Goal: Find contact information: Find contact information

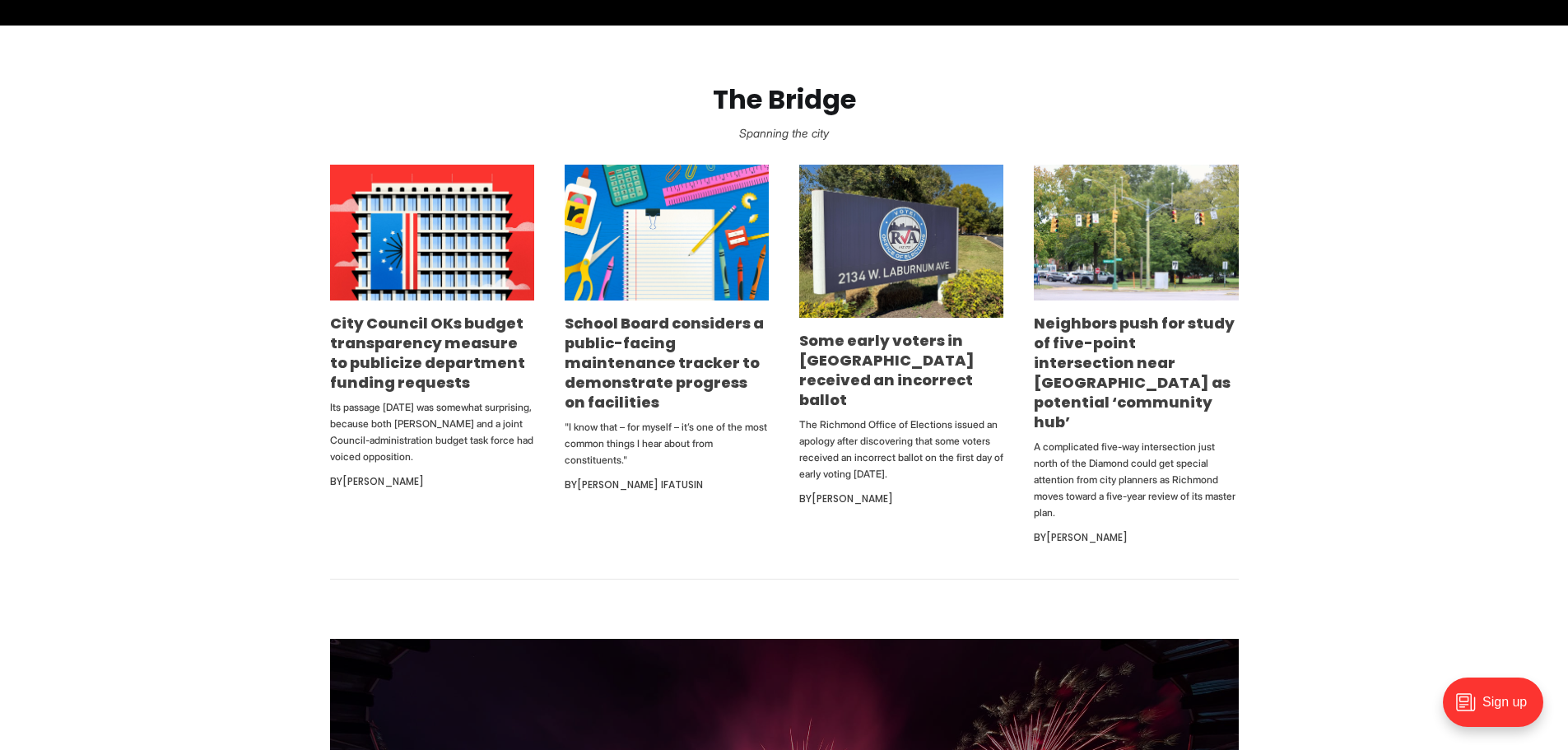
scroll to position [987, 0]
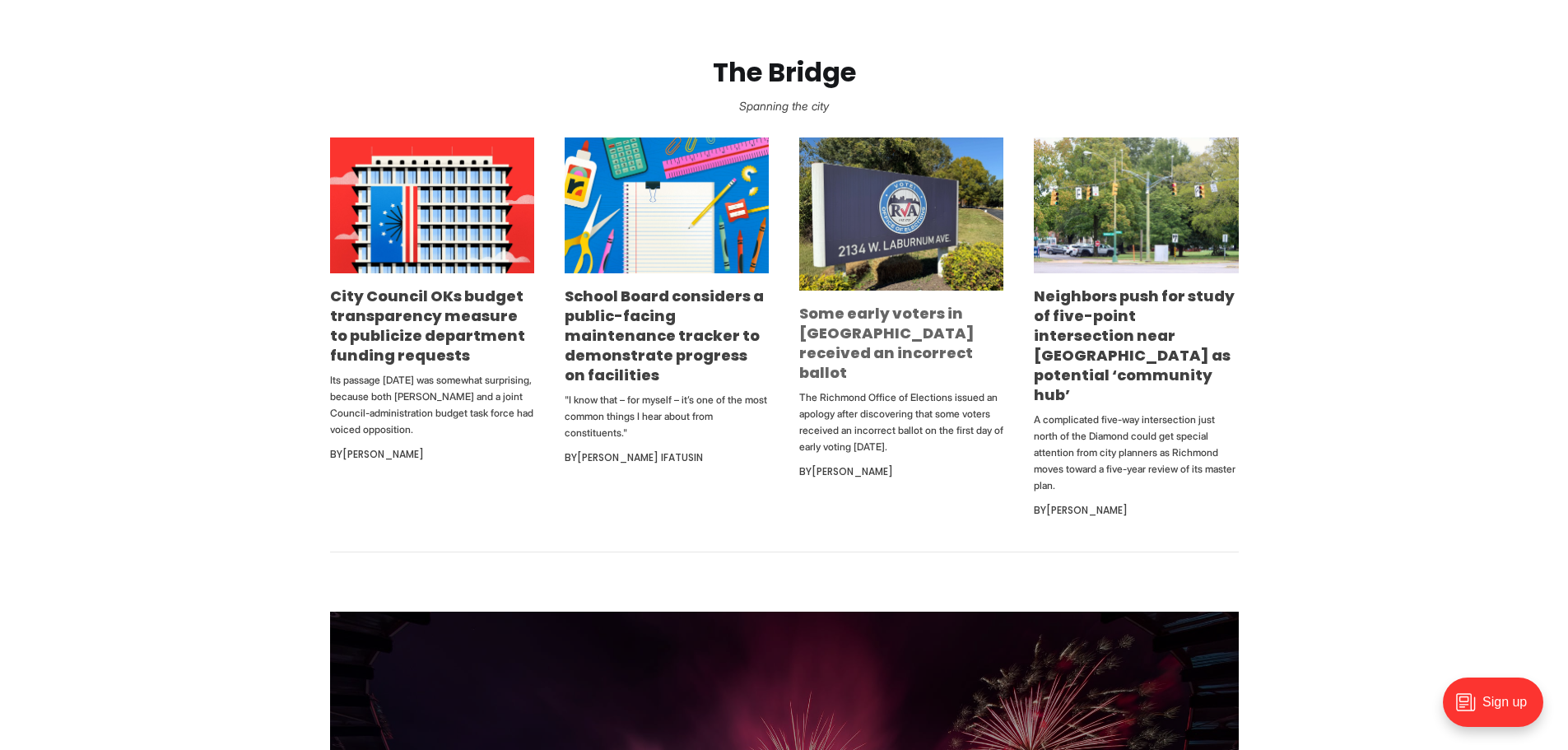
click at [905, 334] on link "Some early voters in [GEOGRAPHIC_DATA] received an incorrect ballot" at bounding box center [887, 342] width 175 height 80
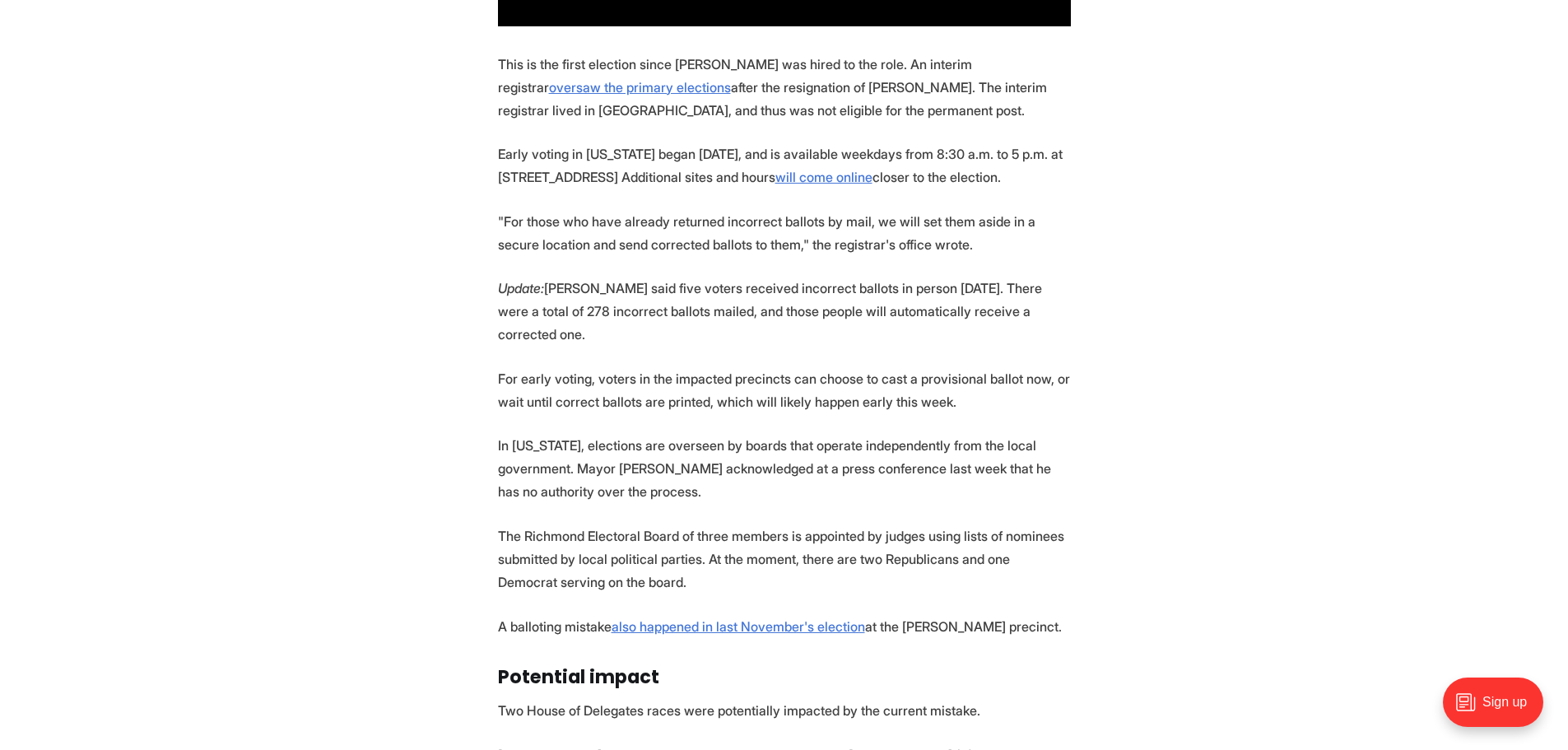
scroll to position [1810, 0]
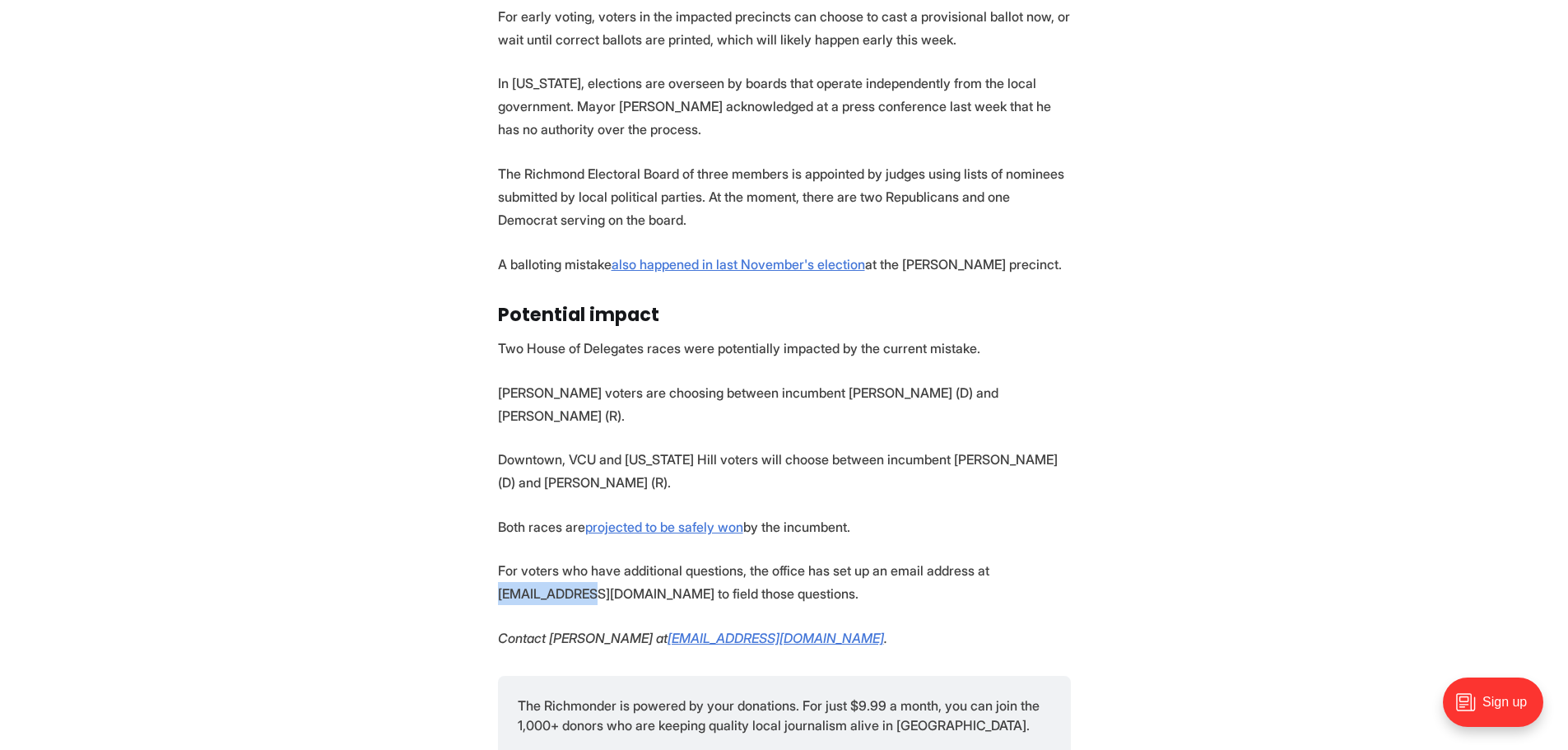
drag, startPoint x: 982, startPoint y: 489, endPoint x: 1087, endPoint y: 489, distance: 105.0
copy p "[EMAIL_ADDRESS][DOMAIN_NAME]"
click at [1068, 558] on p "For voters who have additional questions, the office has set up an email addres…" at bounding box center [785, 581] width 573 height 46
drag, startPoint x: 986, startPoint y: 492, endPoint x: 1091, endPoint y: 492, distance: 105.0
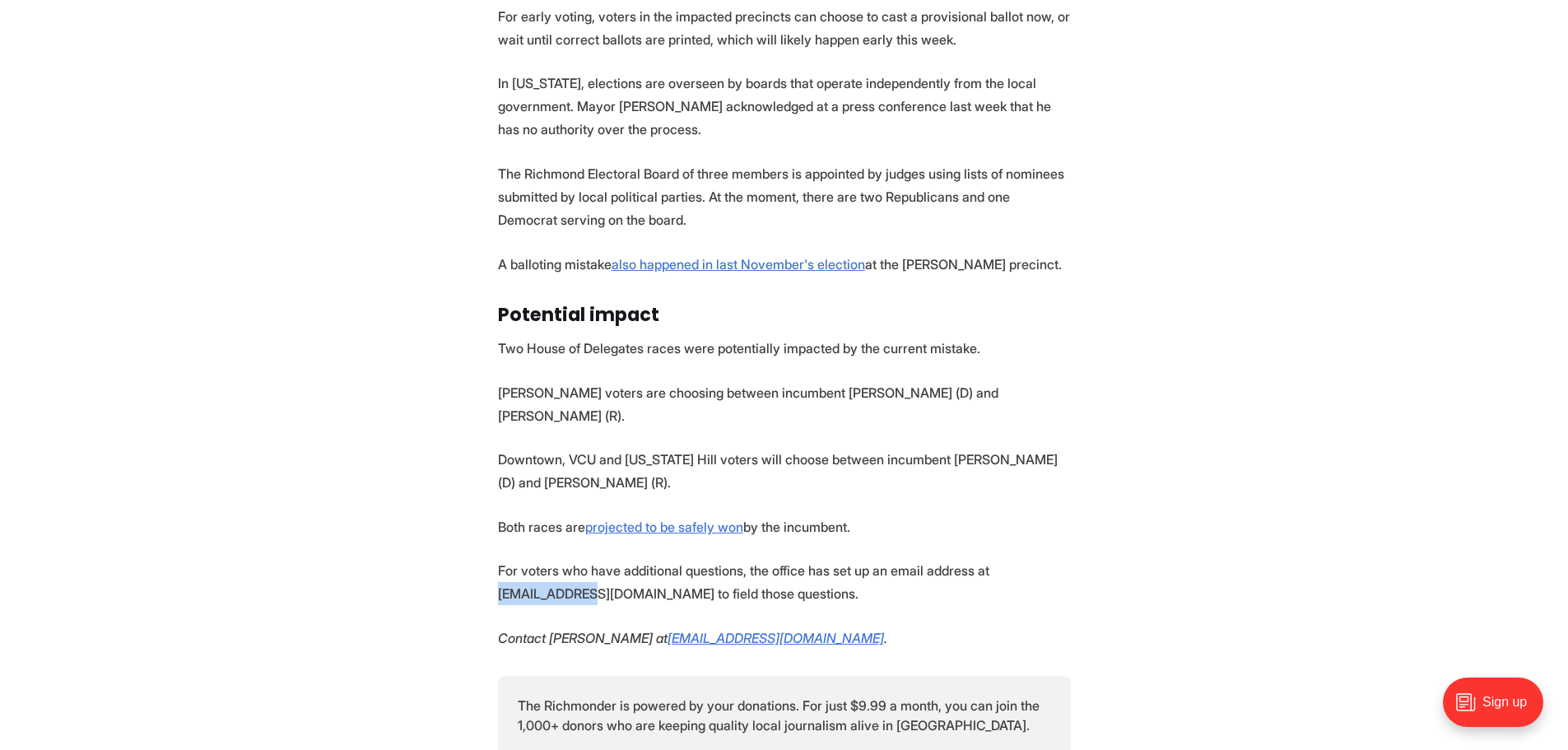
copy p "[EMAIL_ADDRESS][DOMAIN_NAME]"
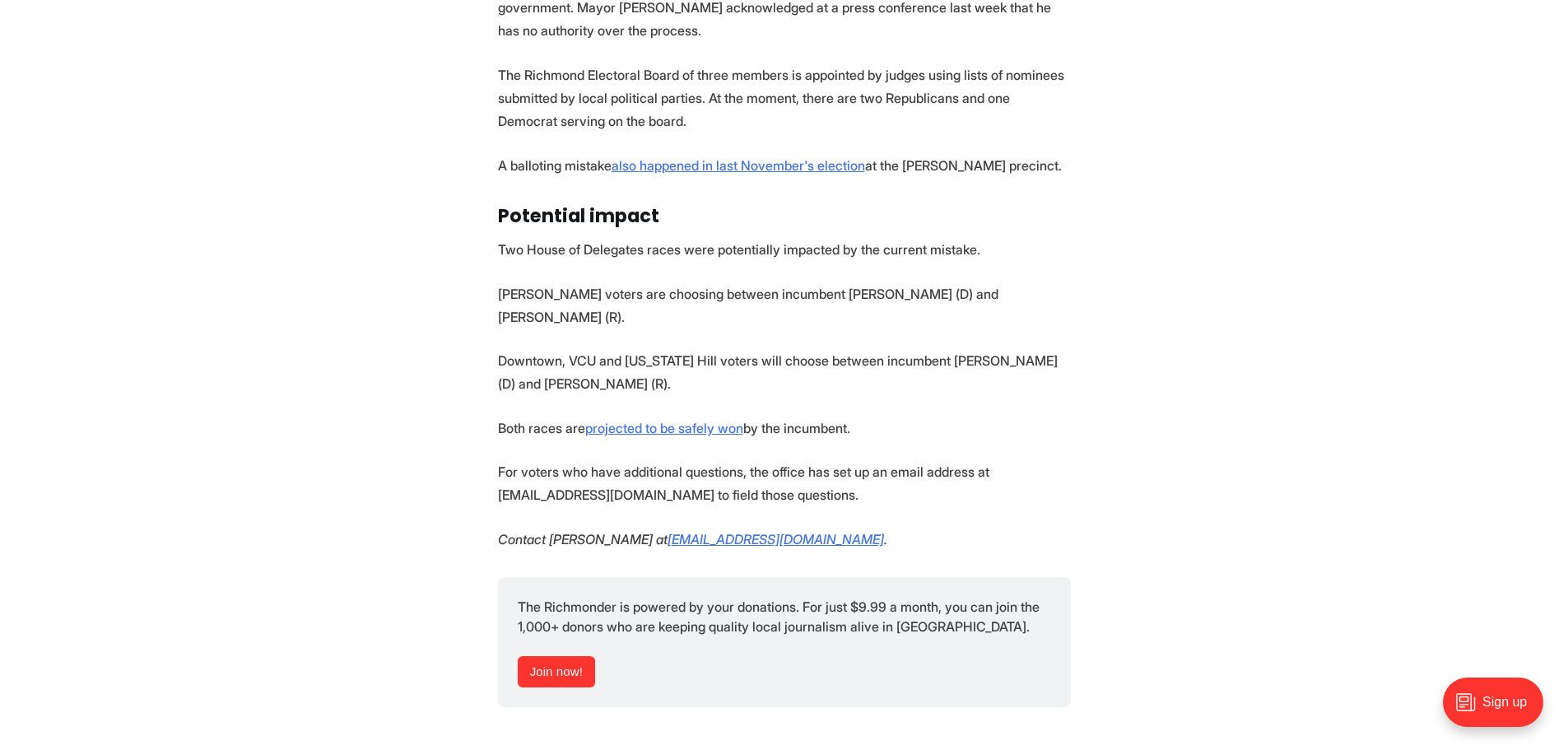
scroll to position [1646, 0]
